Goal: Find specific page/section: Find specific page/section

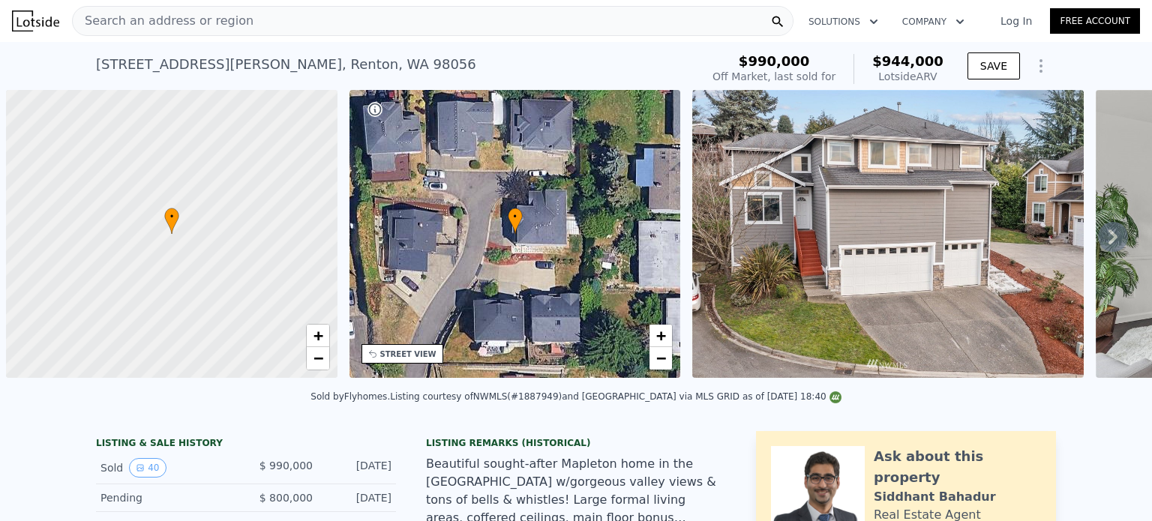
scroll to position [0, 6]
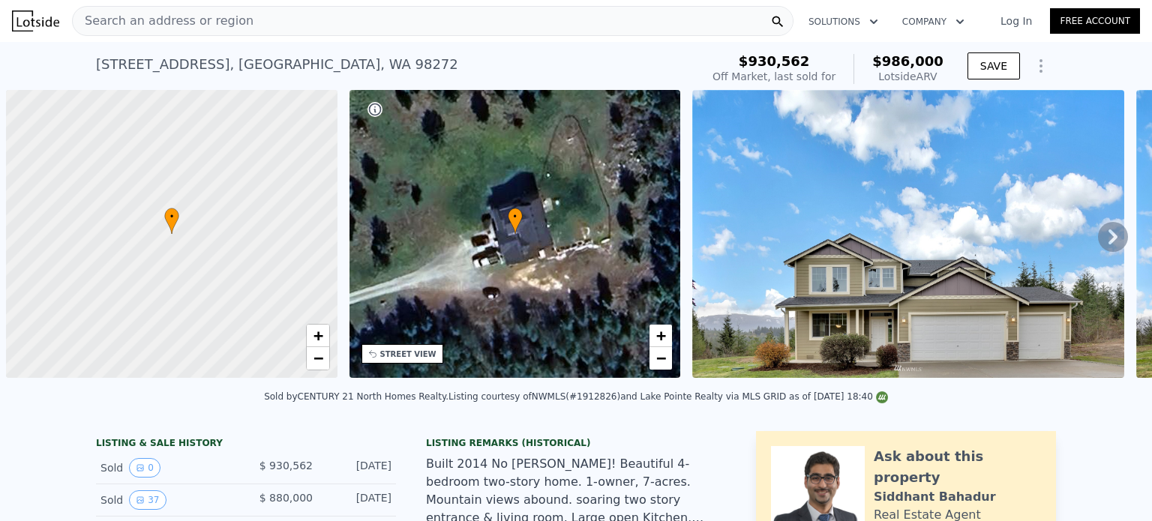
scroll to position [0, 6]
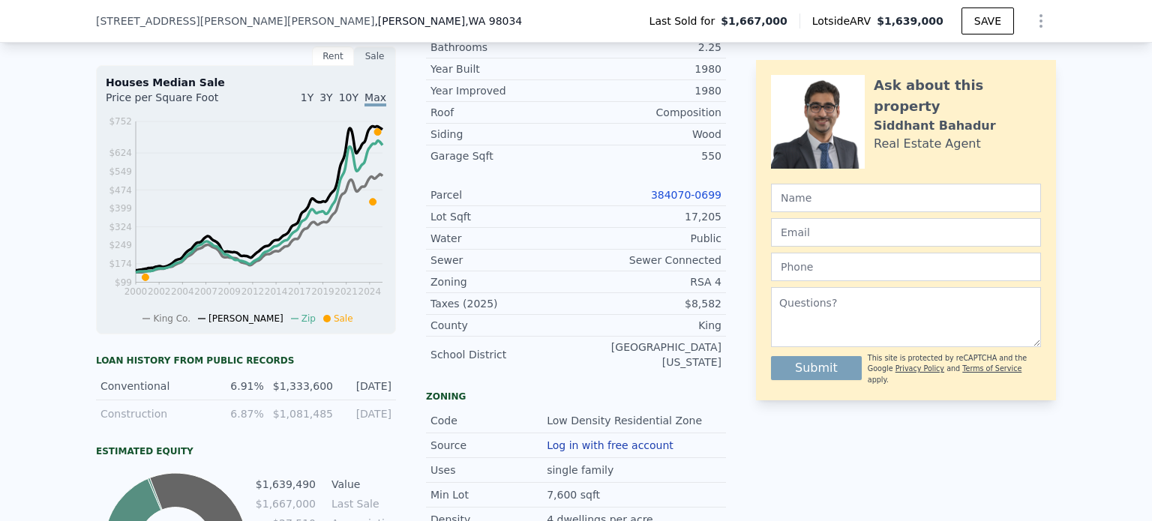
scroll to position [596, 0]
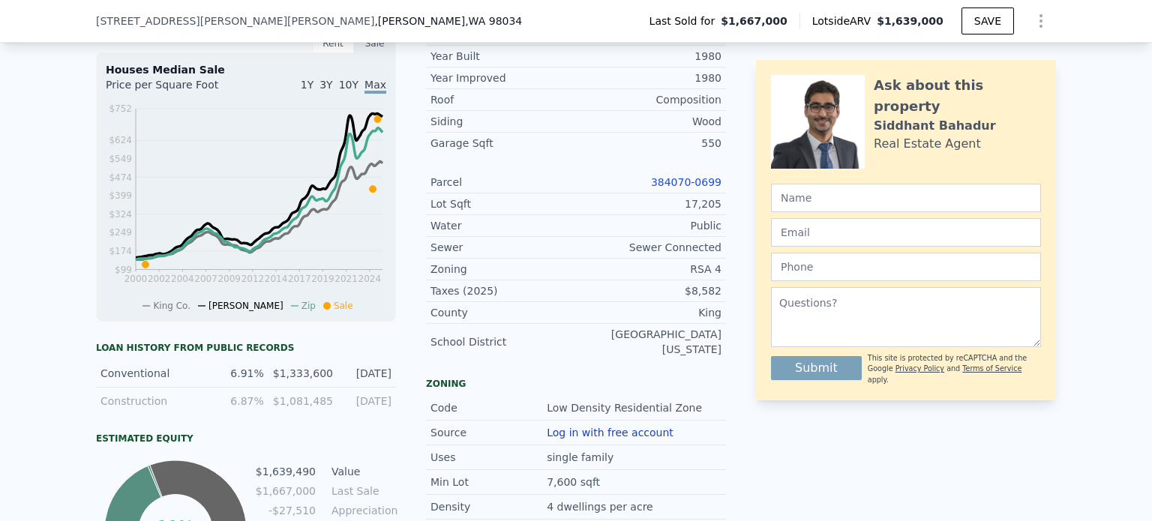
click at [667, 188] on link "384070-0699" at bounding box center [686, 182] width 70 height 12
